Goal: Use online tool/utility: Utilize a website feature to perform a specific function

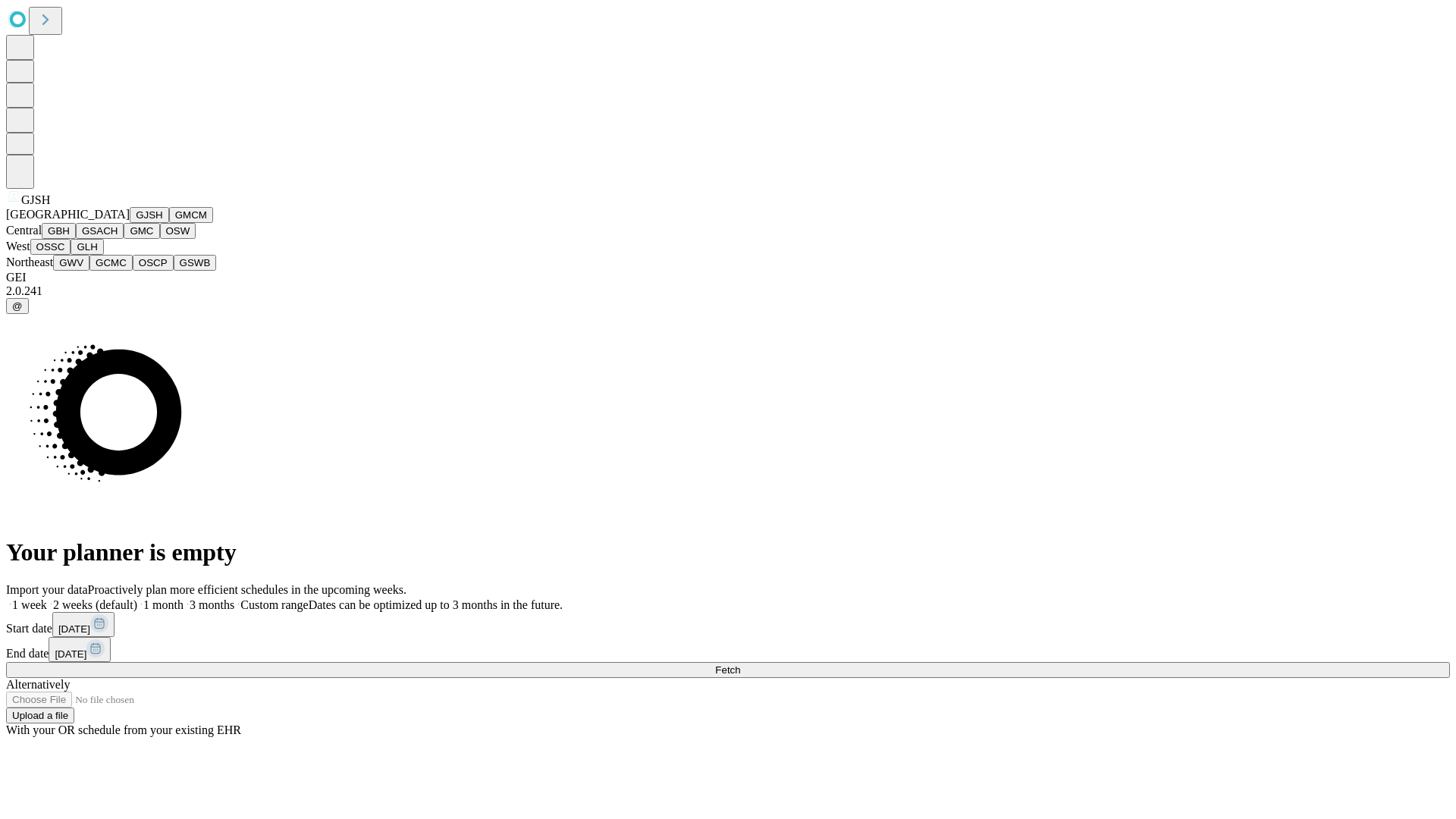
click at [129, 223] on button "GJSH" at bounding box center [149, 214] width 40 height 16
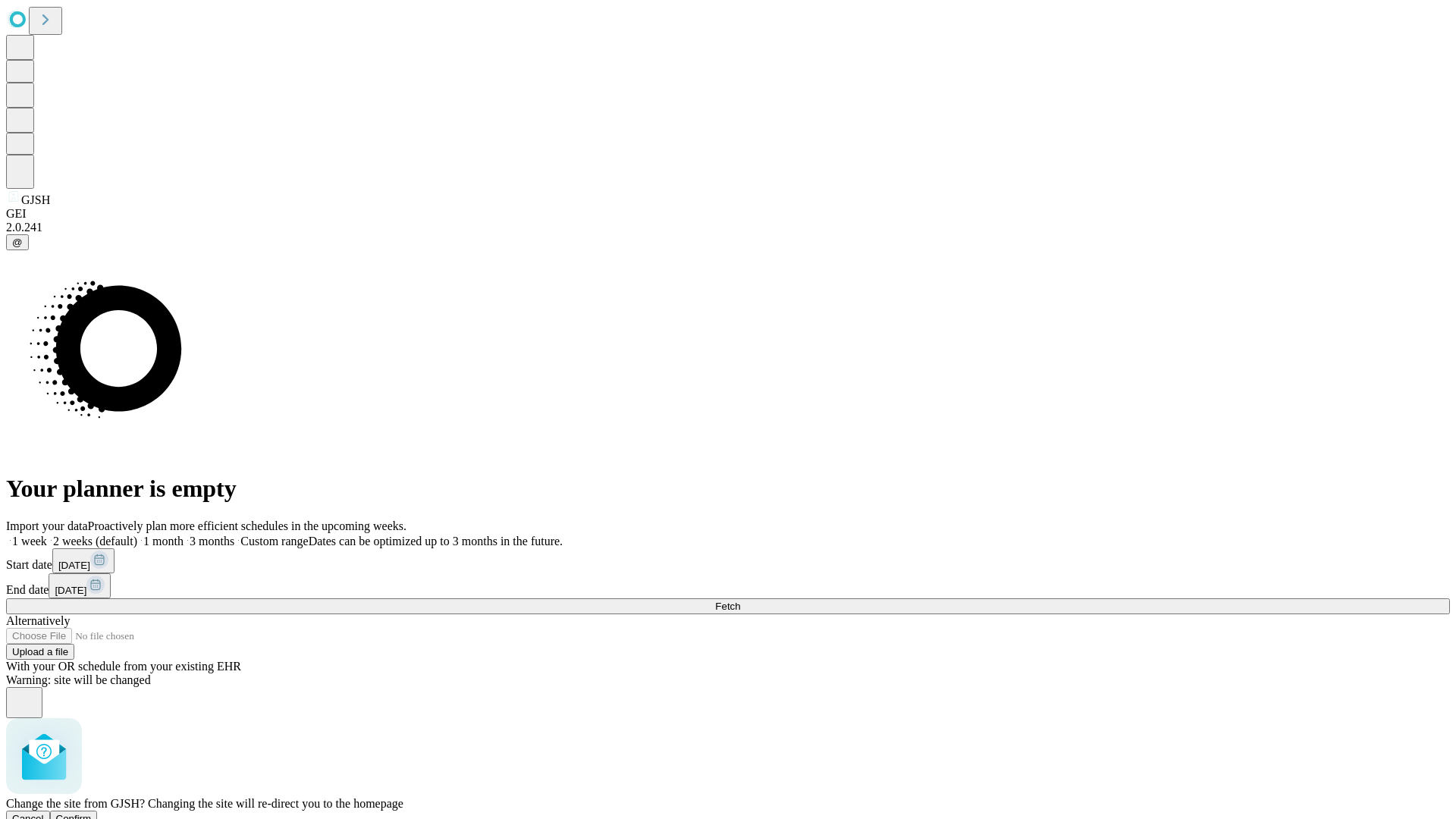
click at [92, 812] on span "Confirm" at bounding box center [74, 818] width 36 height 12
click at [183, 534] on label "1 month" at bounding box center [160, 541] width 46 height 13
click at [740, 600] on span "Fetch" at bounding box center [727, 606] width 25 height 12
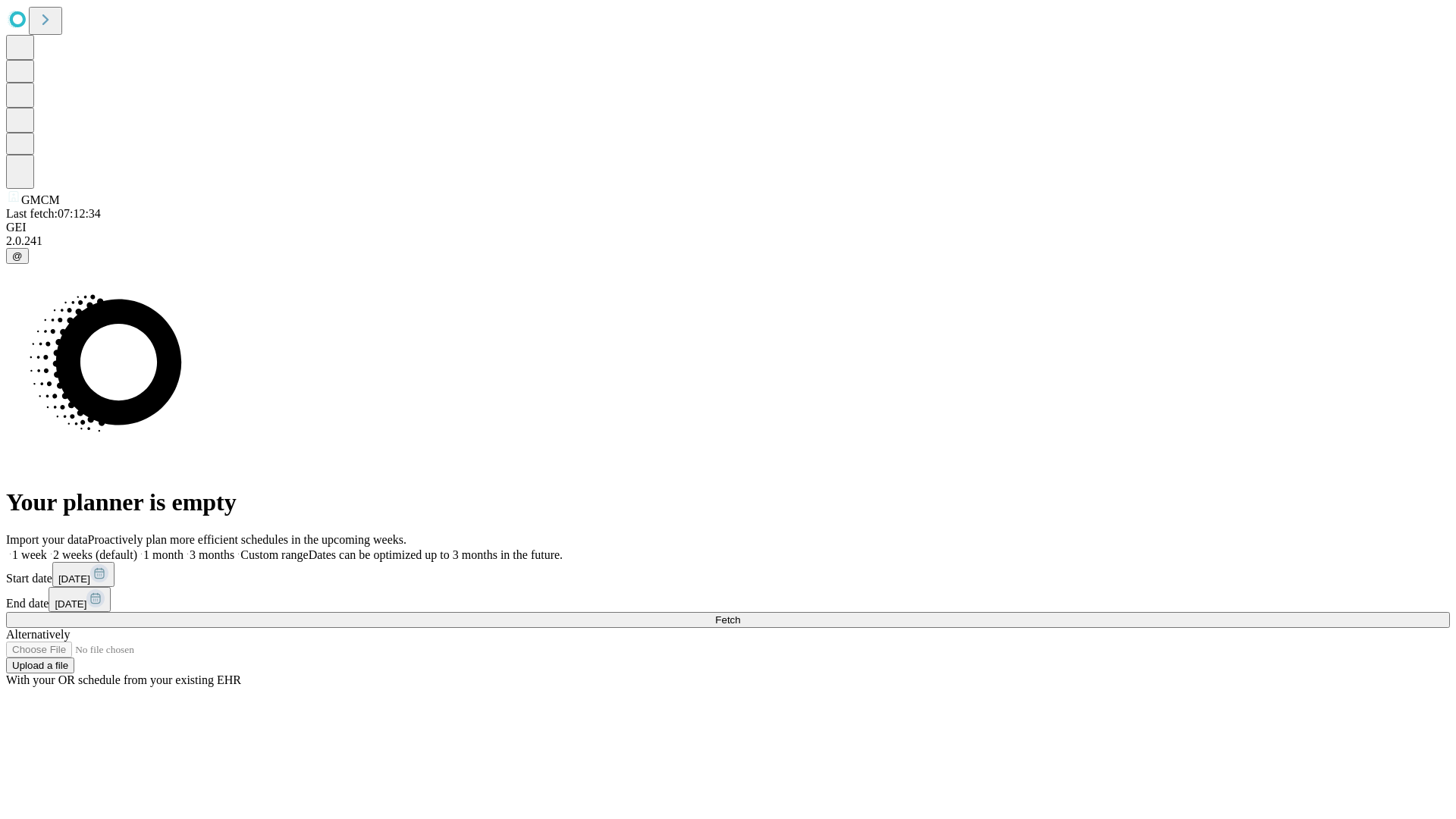
click at [740, 614] on span "Fetch" at bounding box center [727, 620] width 25 height 12
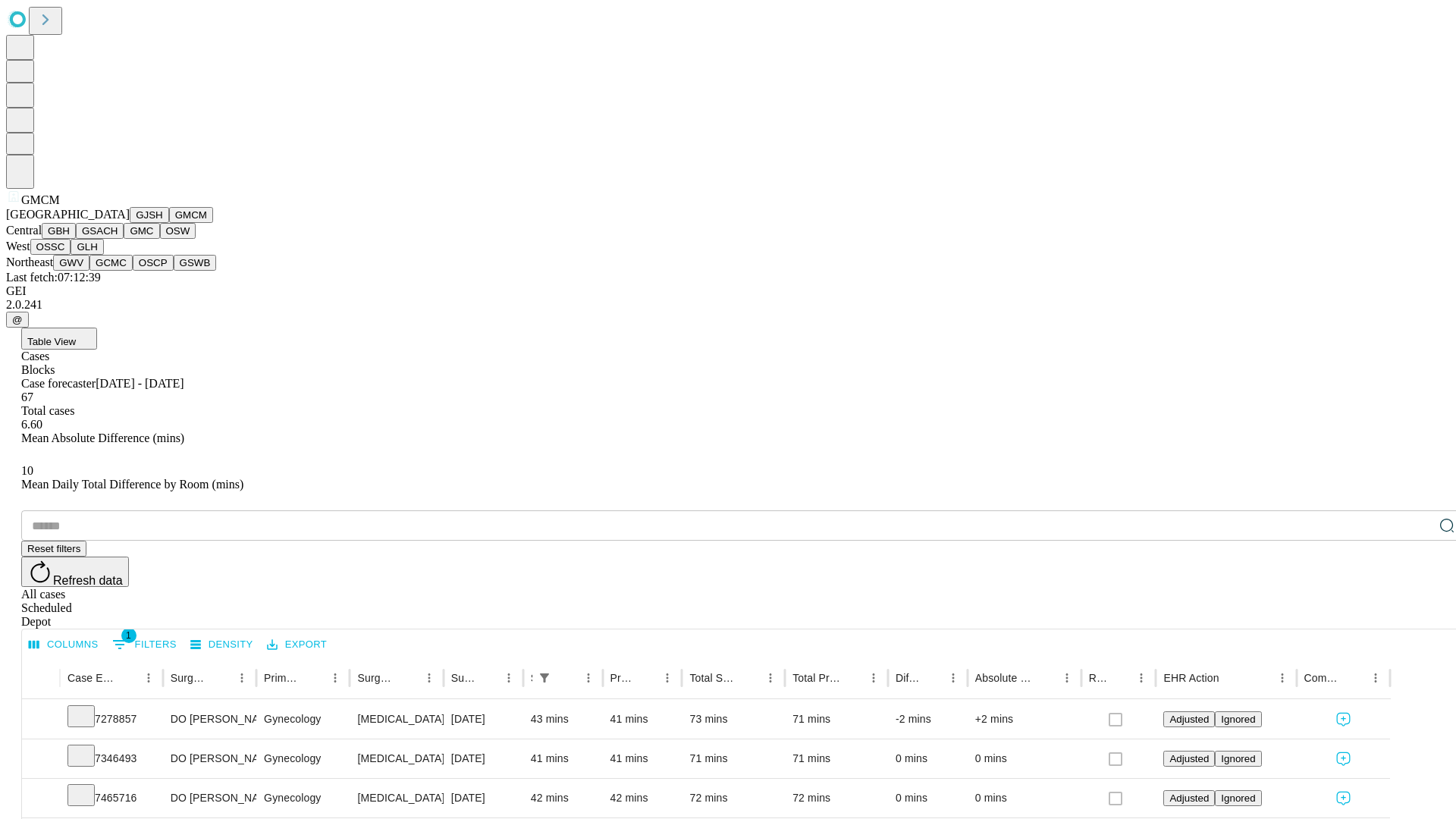
click at [76, 239] on button "GBH" at bounding box center [58, 231] width 34 height 16
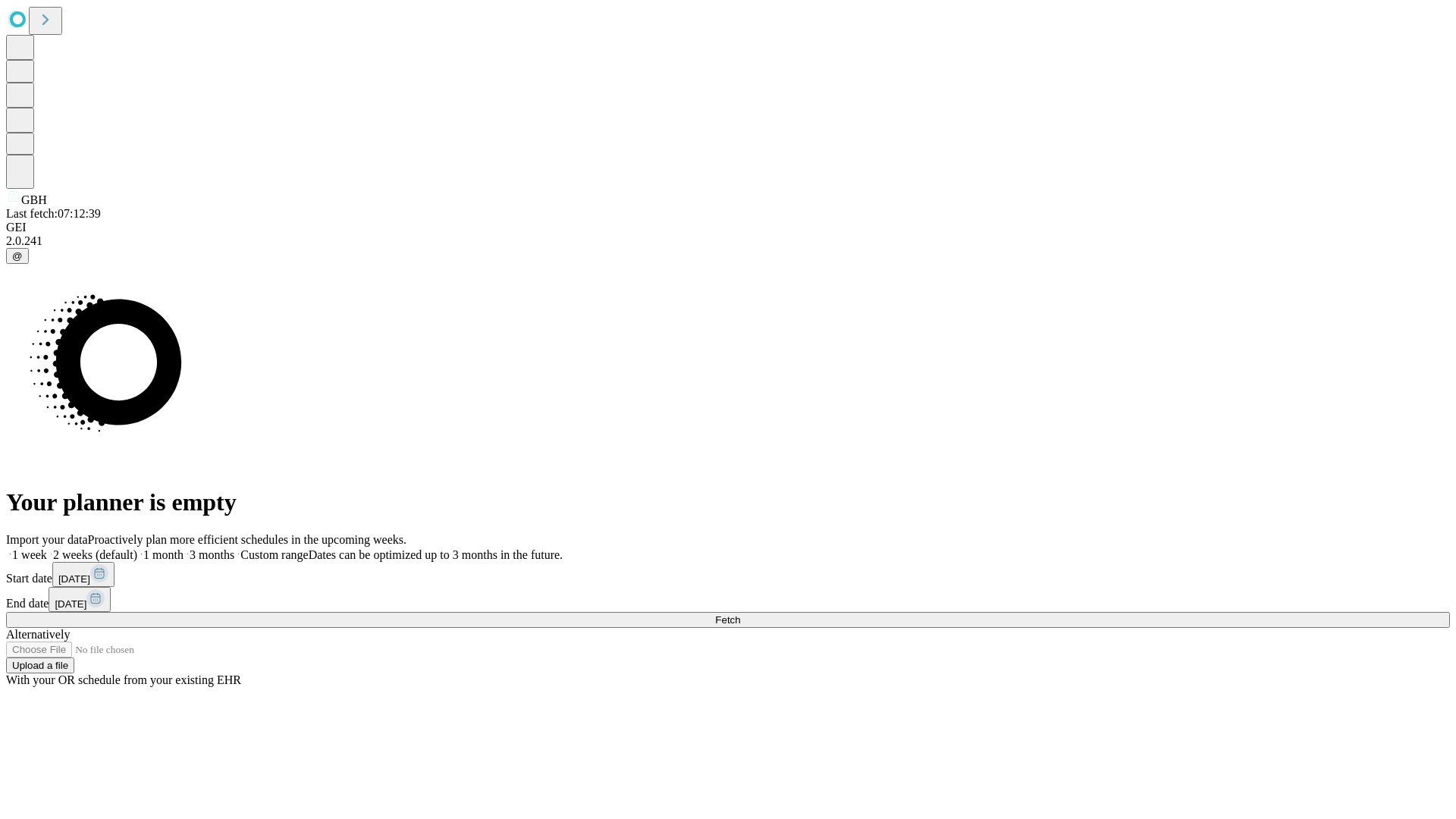
click at [183, 548] on label "1 month" at bounding box center [160, 554] width 46 height 13
click at [740, 614] on span "Fetch" at bounding box center [727, 620] width 25 height 12
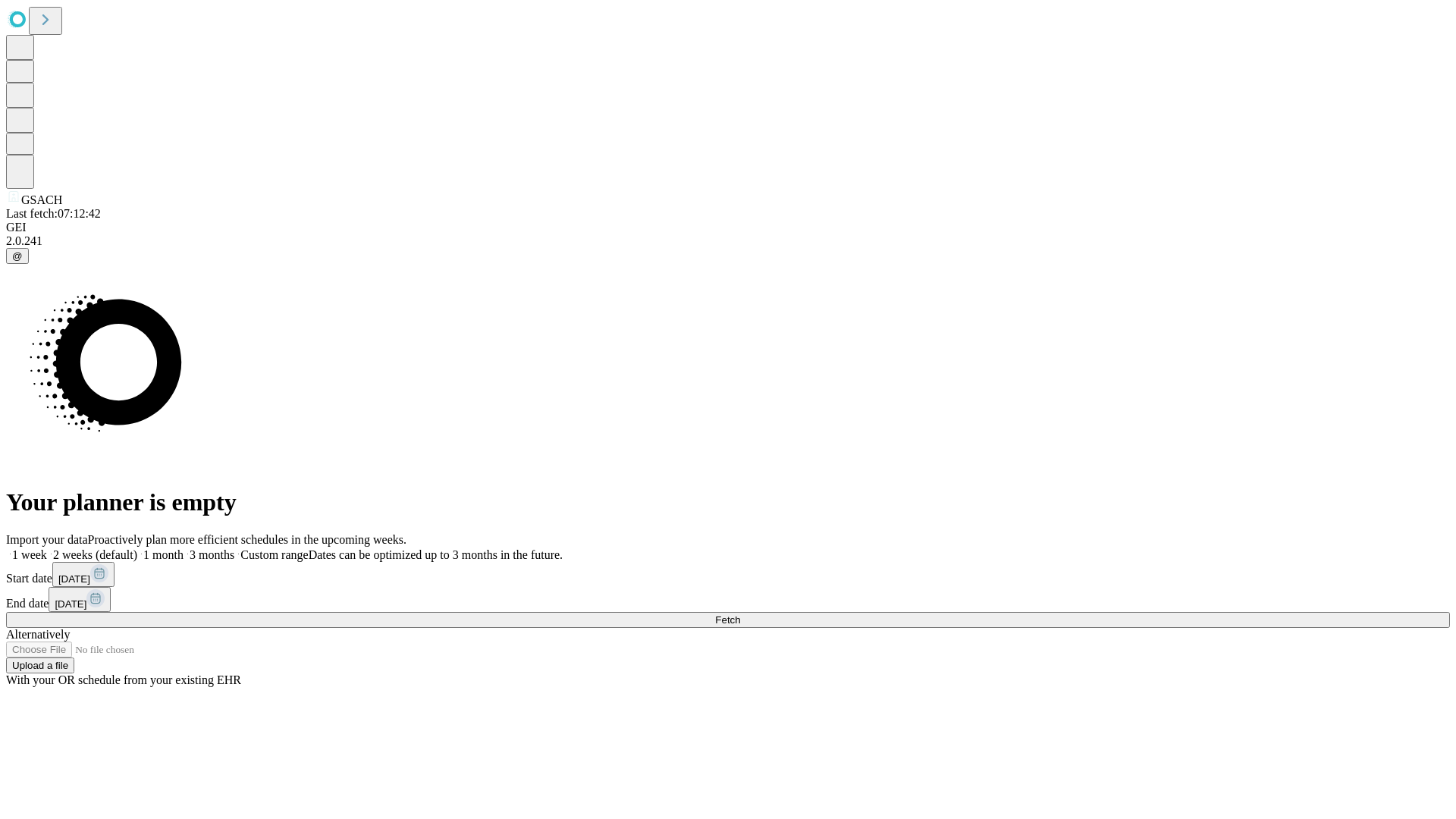
click at [183, 548] on label "1 month" at bounding box center [160, 554] width 46 height 13
click at [740, 614] on span "Fetch" at bounding box center [727, 620] width 25 height 12
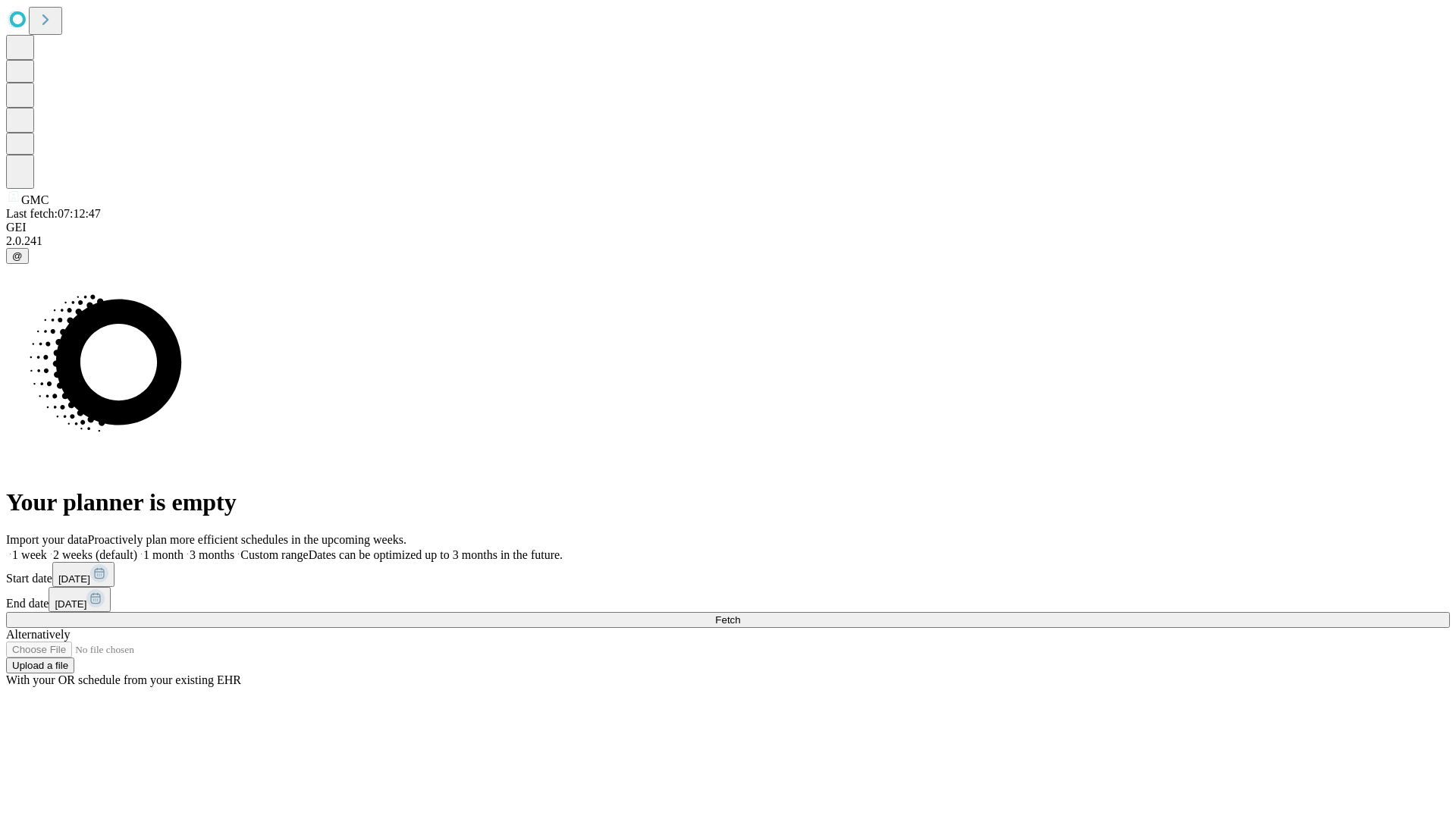
click at [183, 548] on label "1 month" at bounding box center [160, 554] width 46 height 13
click at [740, 614] on span "Fetch" at bounding box center [727, 620] width 25 height 12
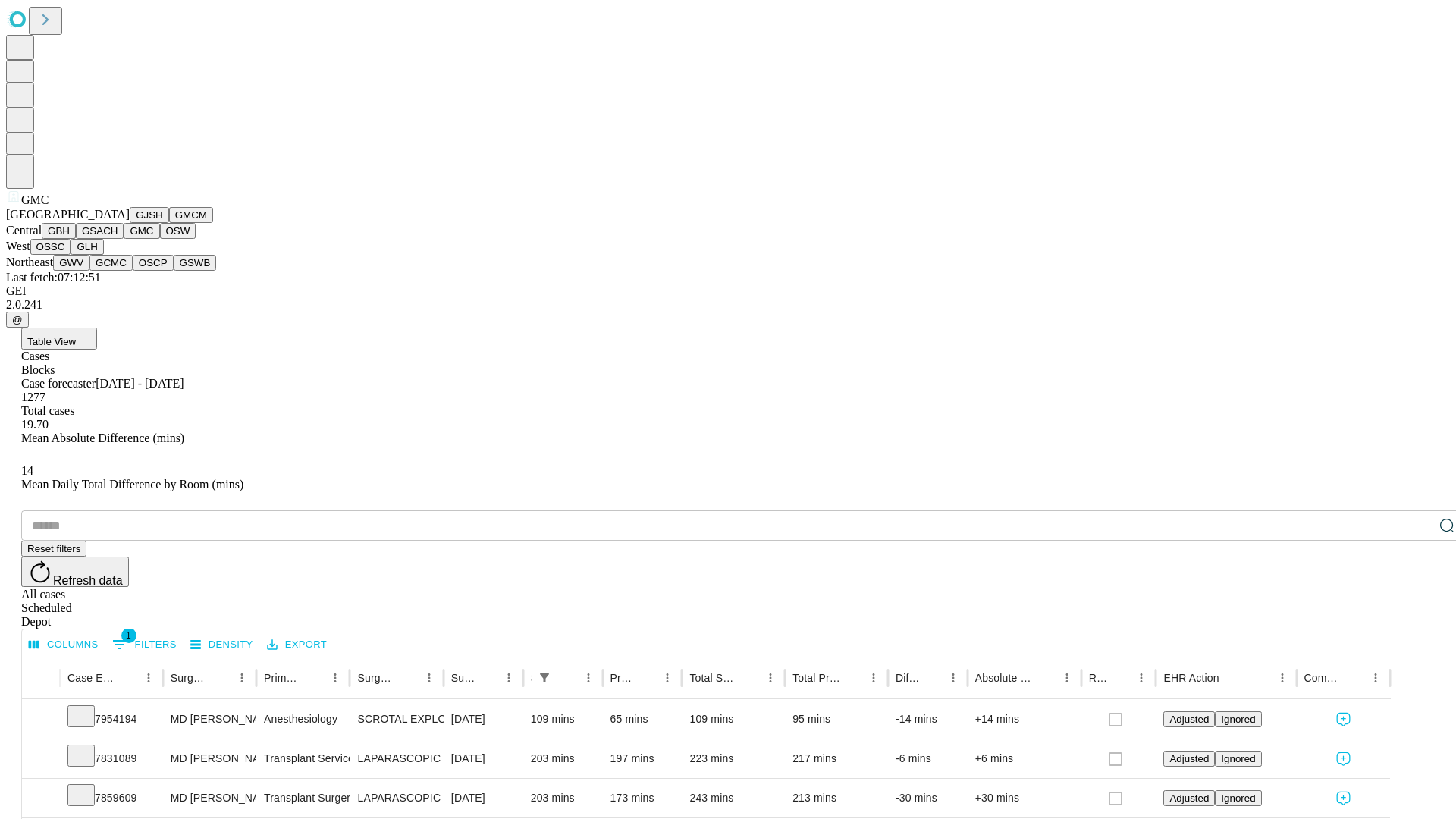
click at [160, 239] on button "OSW" at bounding box center [178, 231] width 37 height 16
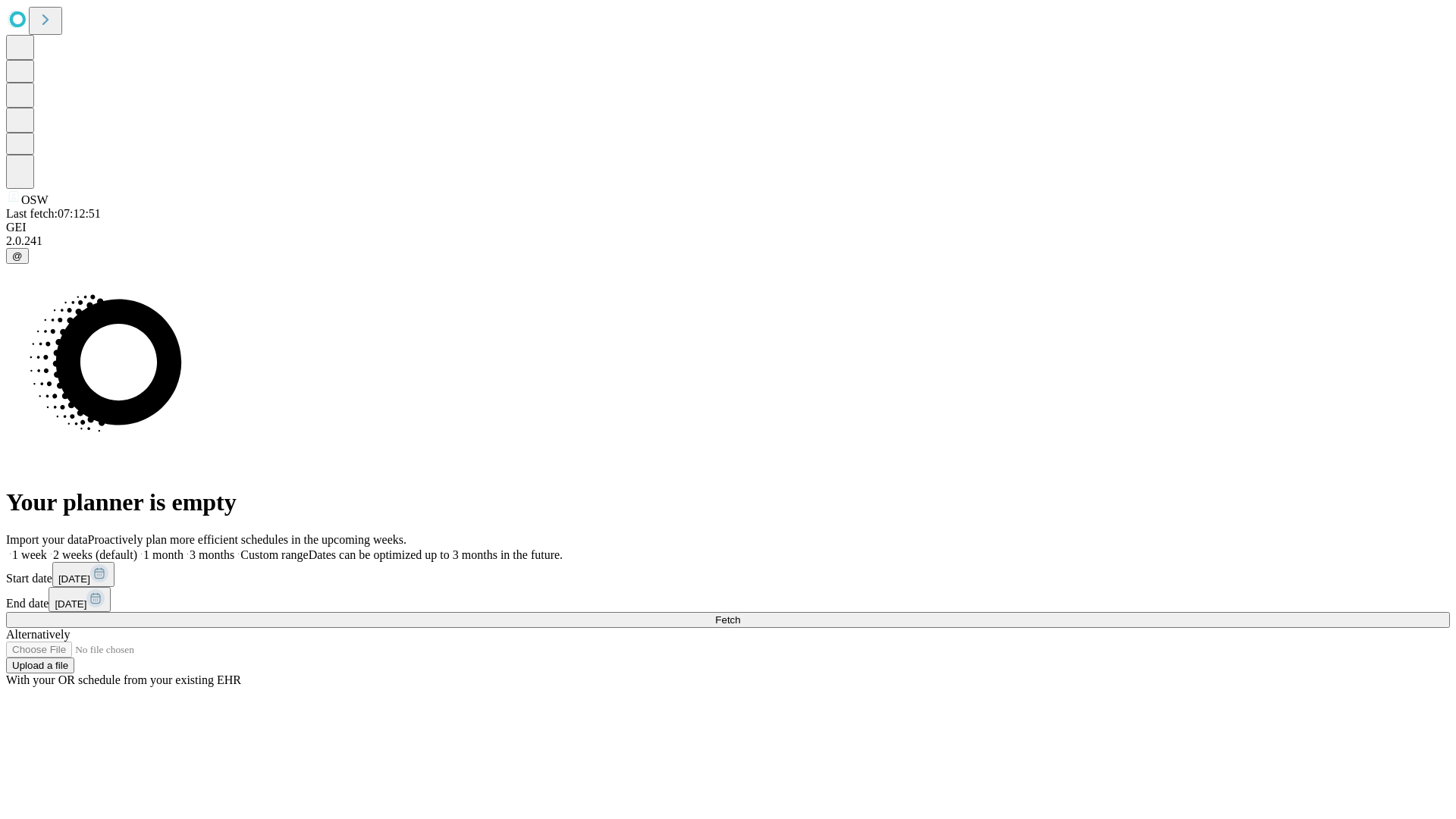
click at [183, 548] on label "1 month" at bounding box center [160, 554] width 46 height 13
click at [740, 614] on span "Fetch" at bounding box center [727, 620] width 25 height 12
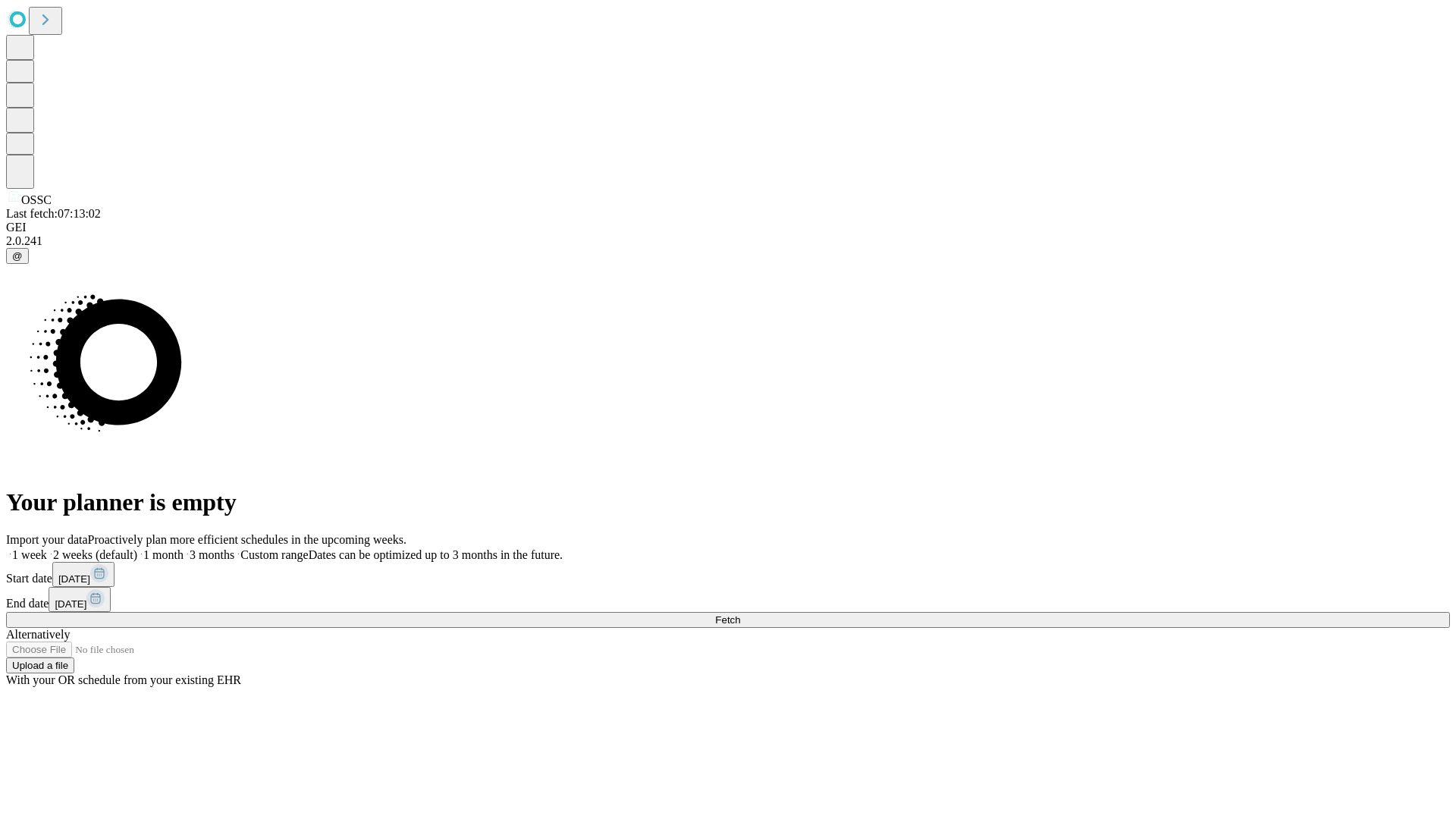
click at [183, 548] on label "1 month" at bounding box center [160, 554] width 46 height 13
click at [740, 614] on span "Fetch" at bounding box center [727, 620] width 25 height 12
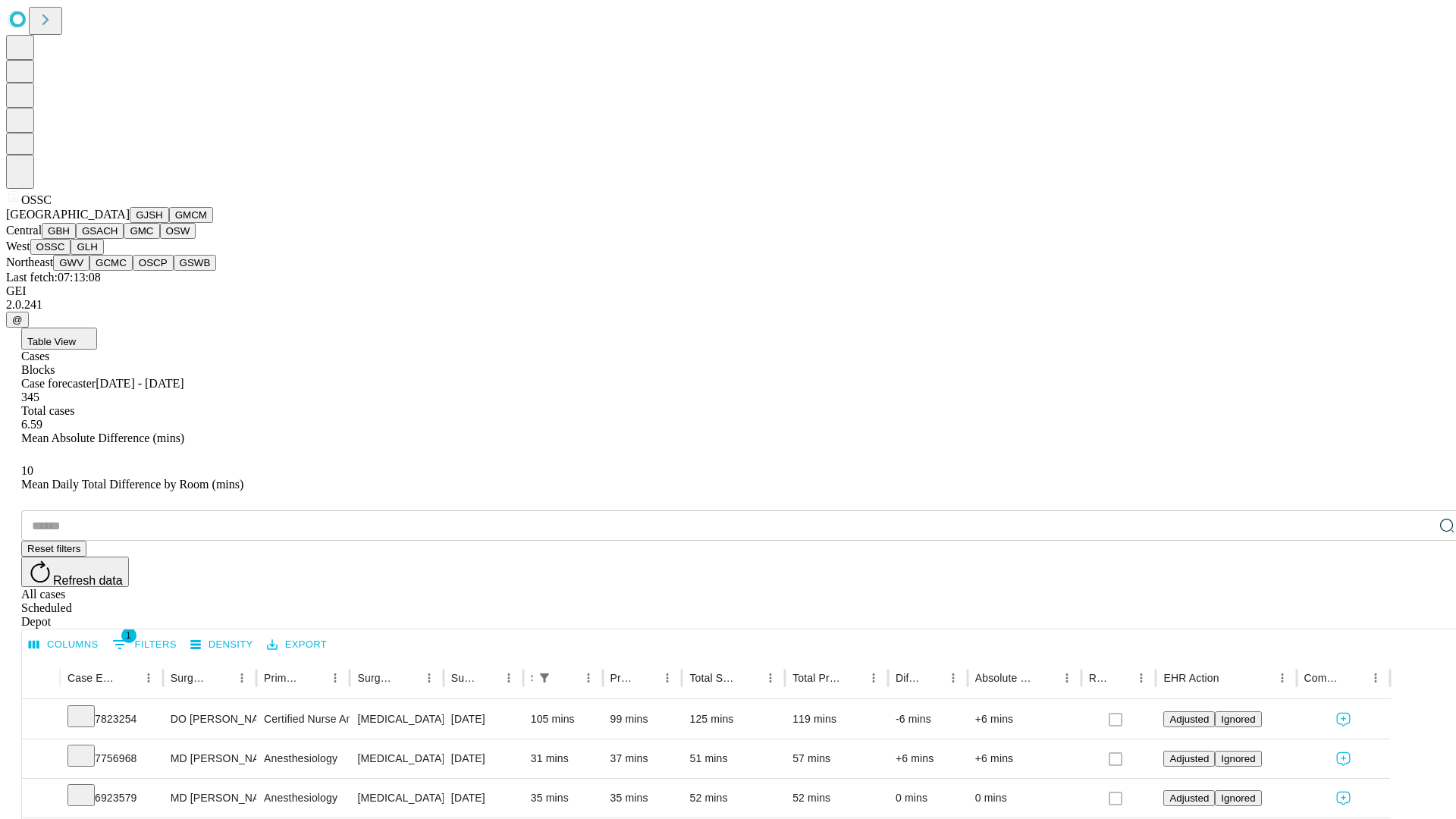
click at [103, 255] on button "GLH" at bounding box center [86, 246] width 32 height 16
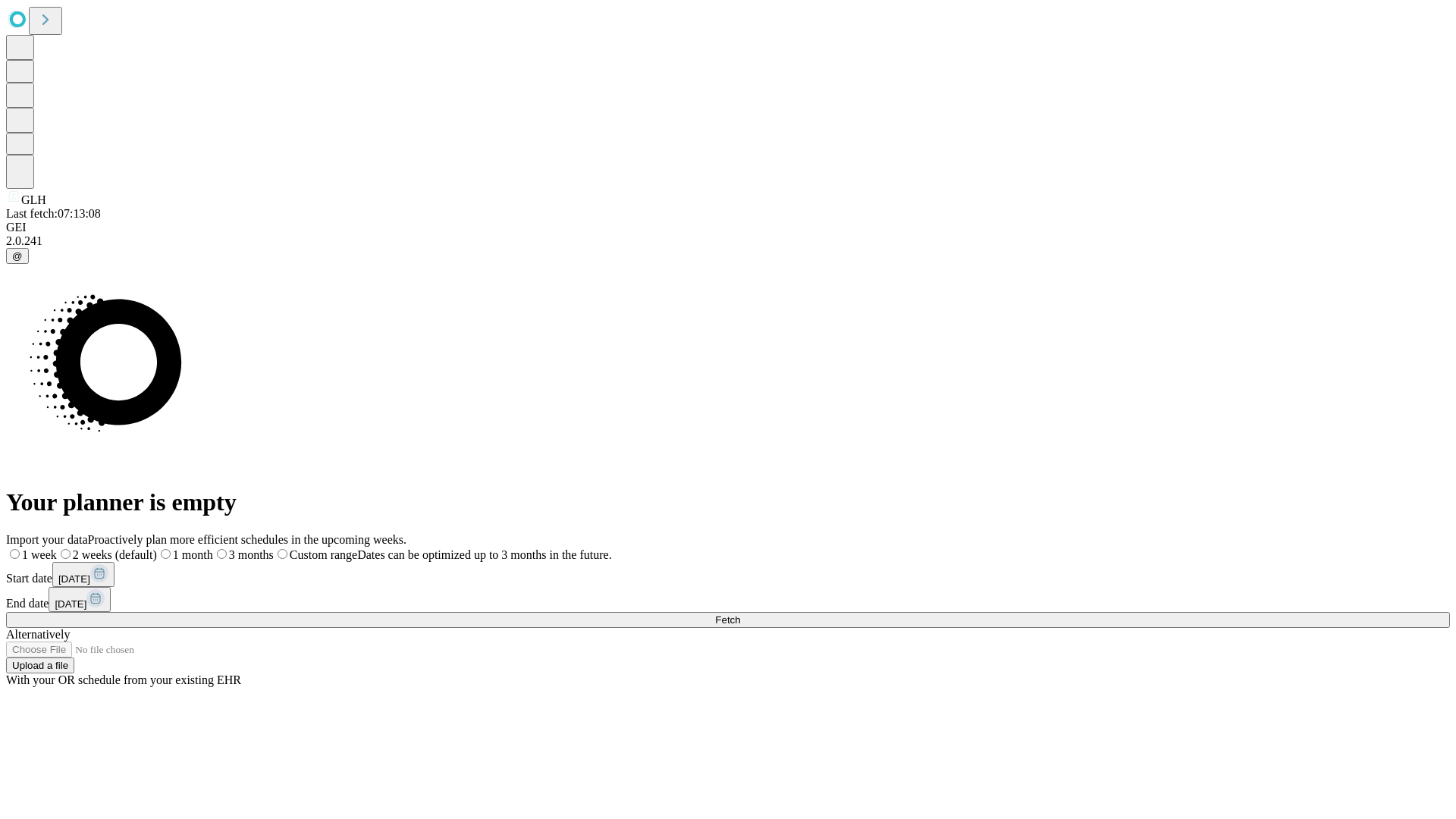
click at [740, 614] on span "Fetch" at bounding box center [727, 620] width 25 height 12
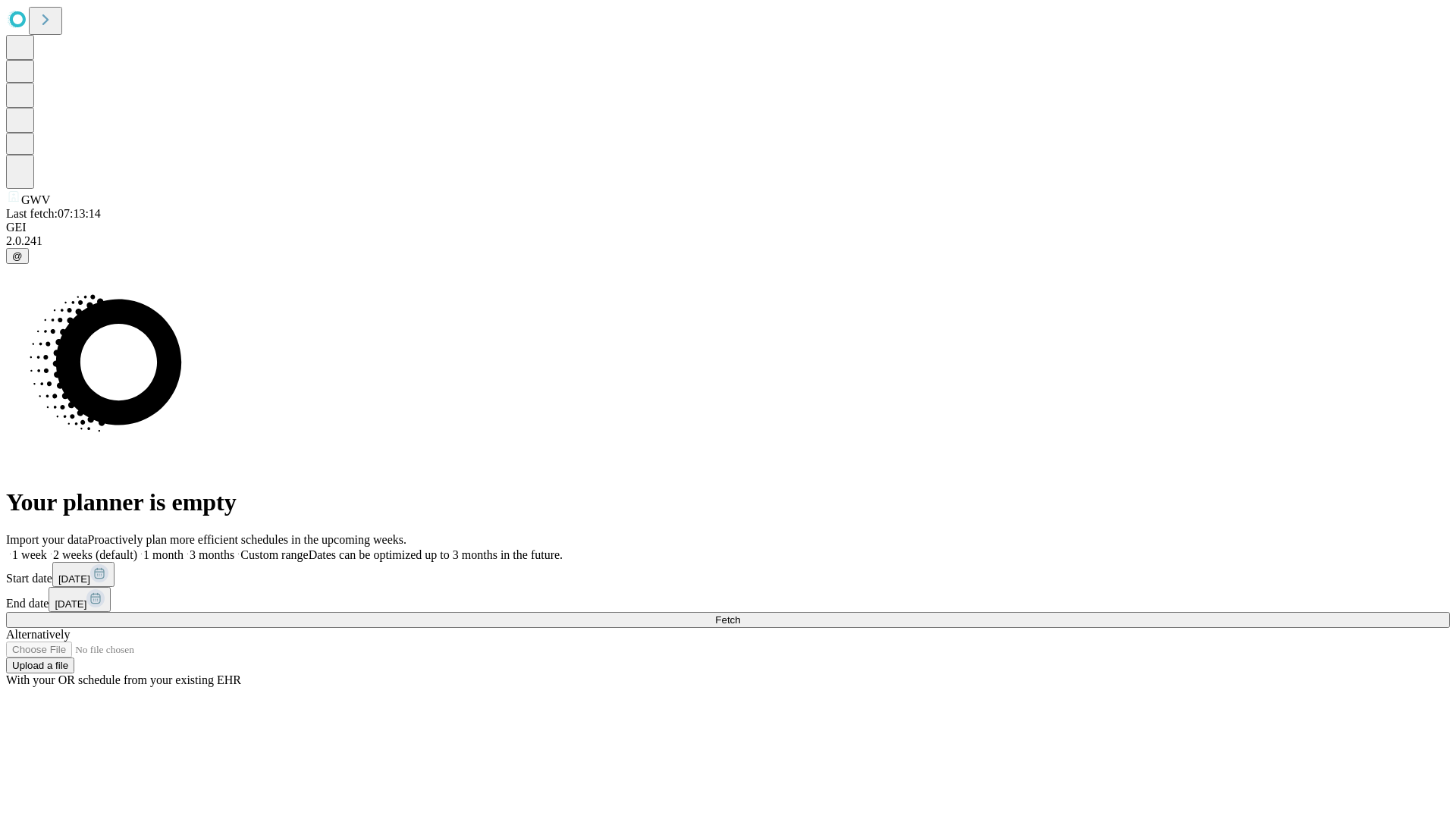
click at [183, 548] on label "1 month" at bounding box center [160, 554] width 46 height 13
click at [740, 614] on span "Fetch" at bounding box center [727, 620] width 25 height 12
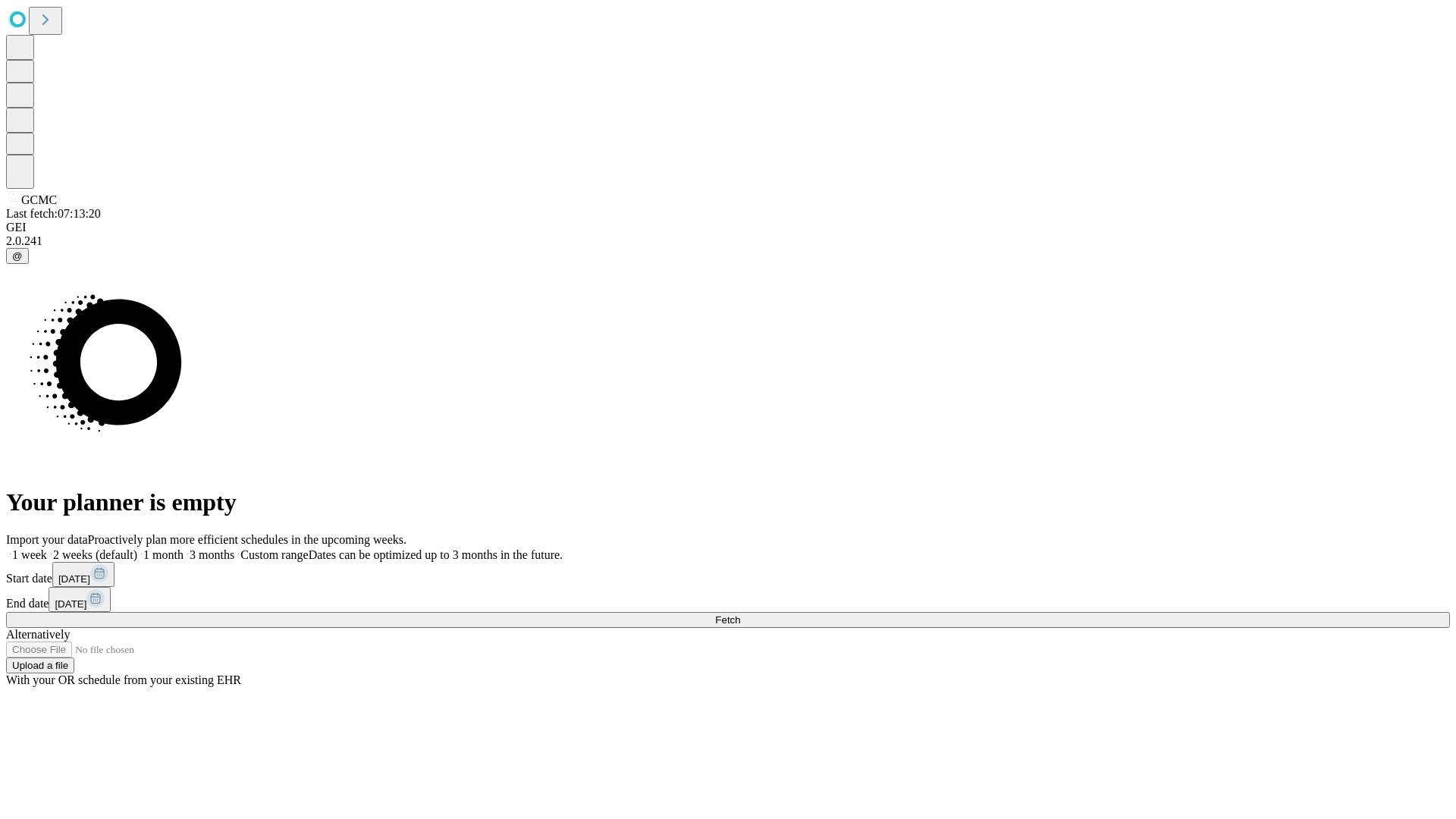
click at [183, 548] on label "1 month" at bounding box center [160, 554] width 46 height 13
click at [740, 614] on span "Fetch" at bounding box center [727, 620] width 25 height 12
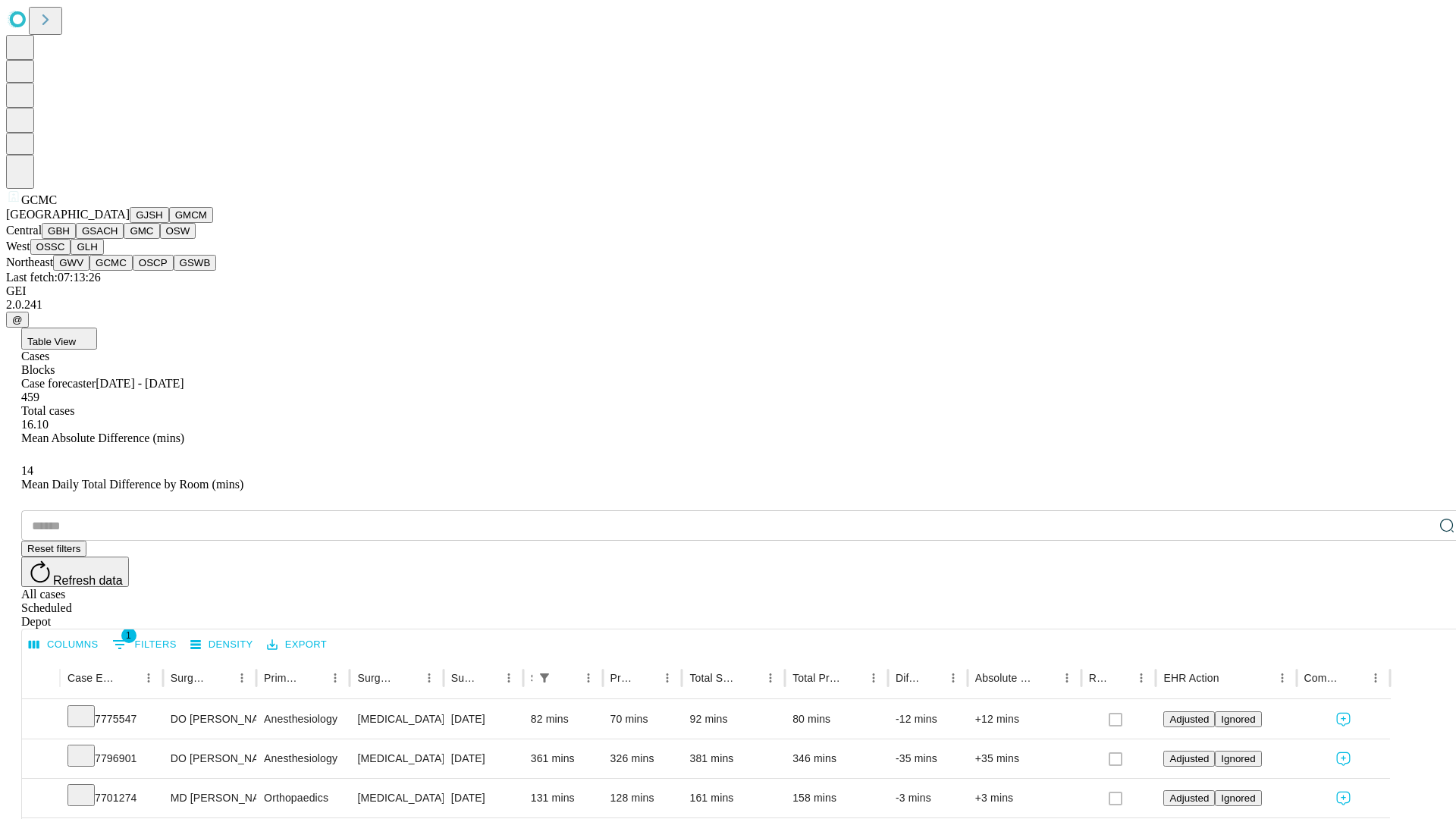
click at [133, 271] on button "OSCP" at bounding box center [153, 262] width 41 height 16
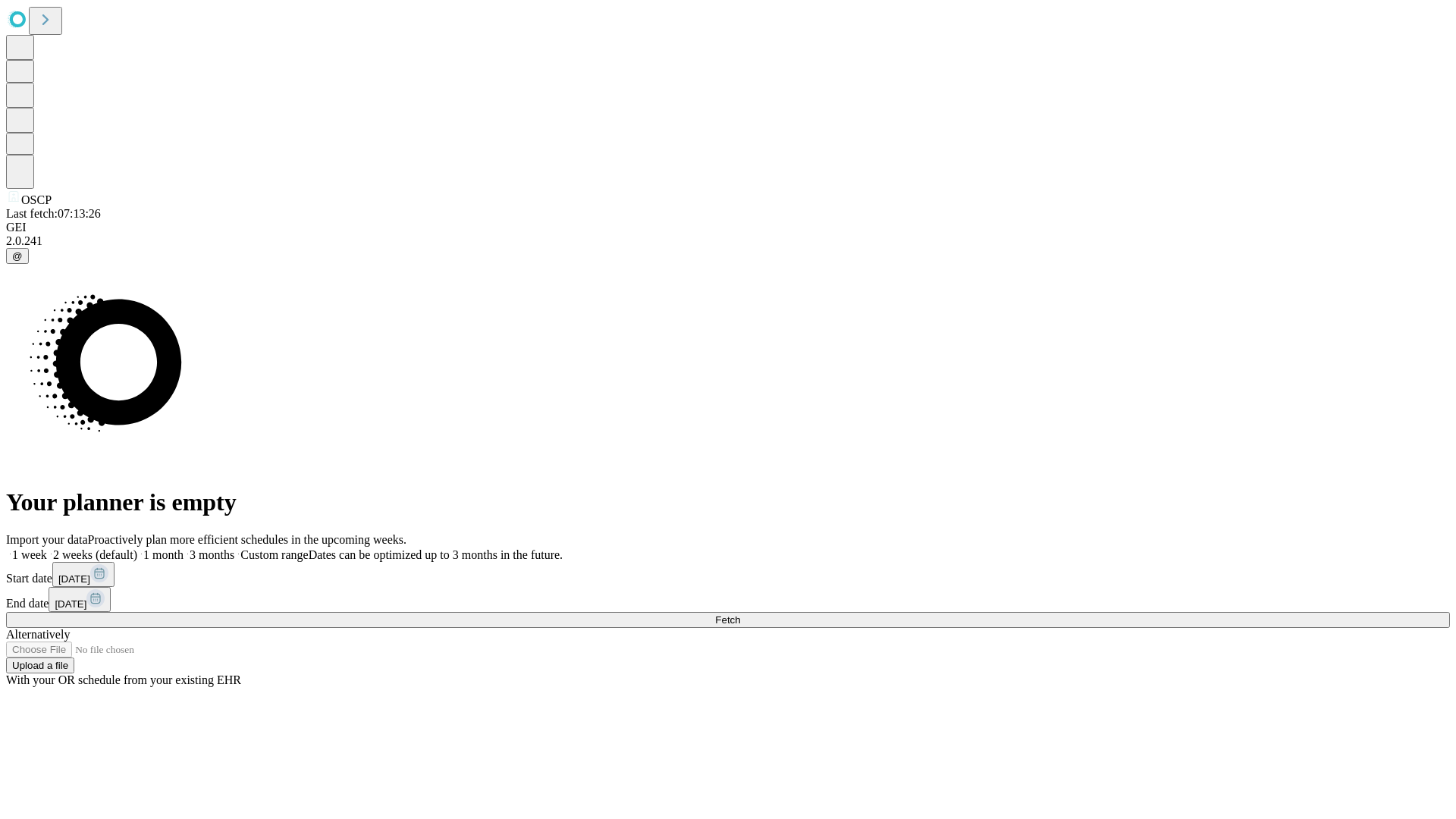
click at [183, 548] on label "1 month" at bounding box center [160, 554] width 46 height 13
click at [740, 614] on span "Fetch" at bounding box center [727, 620] width 25 height 12
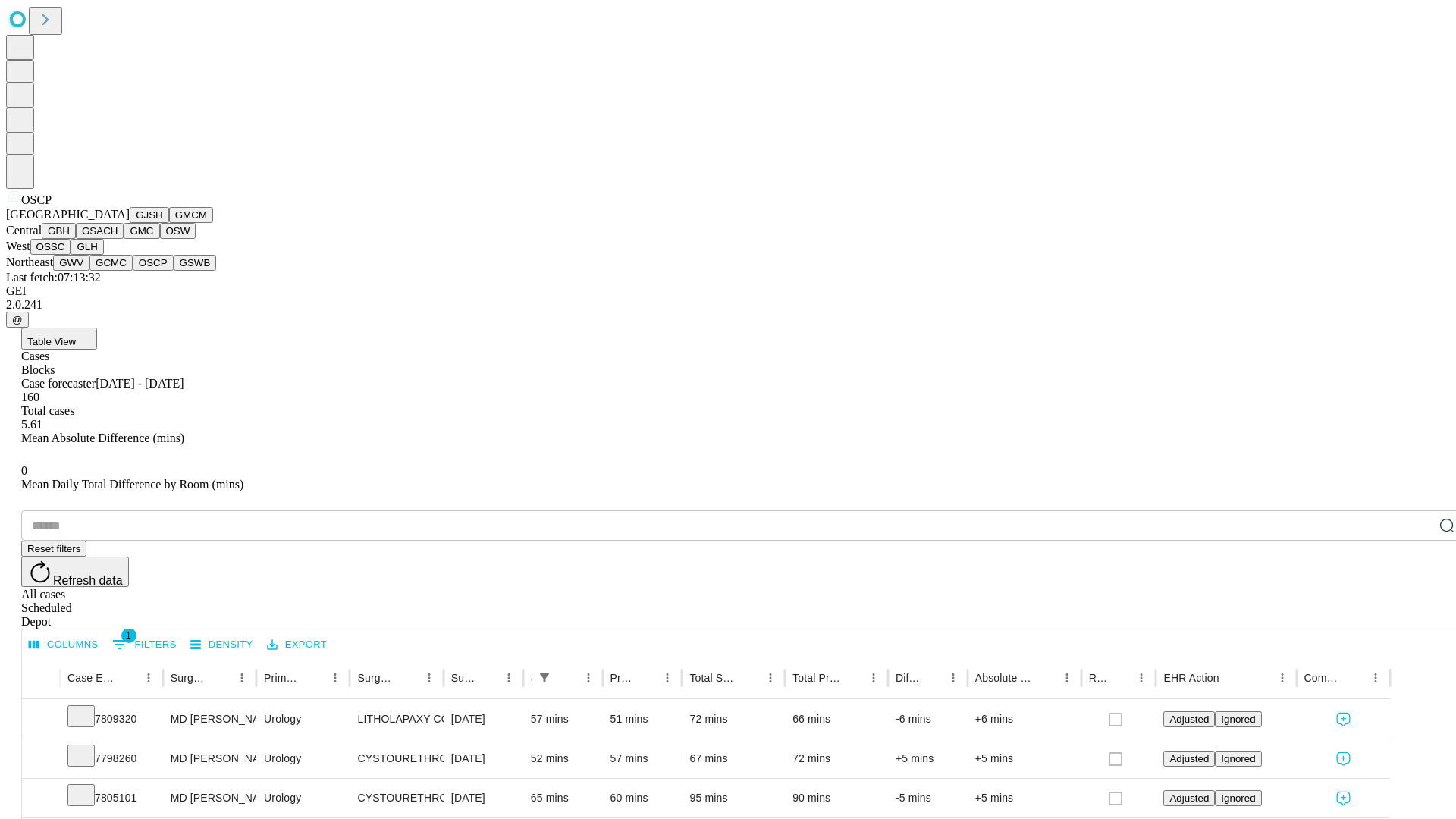
click at [173, 271] on button "GSWB" at bounding box center [195, 262] width 43 height 16
